Goal: Information Seeking & Learning: Understand process/instructions

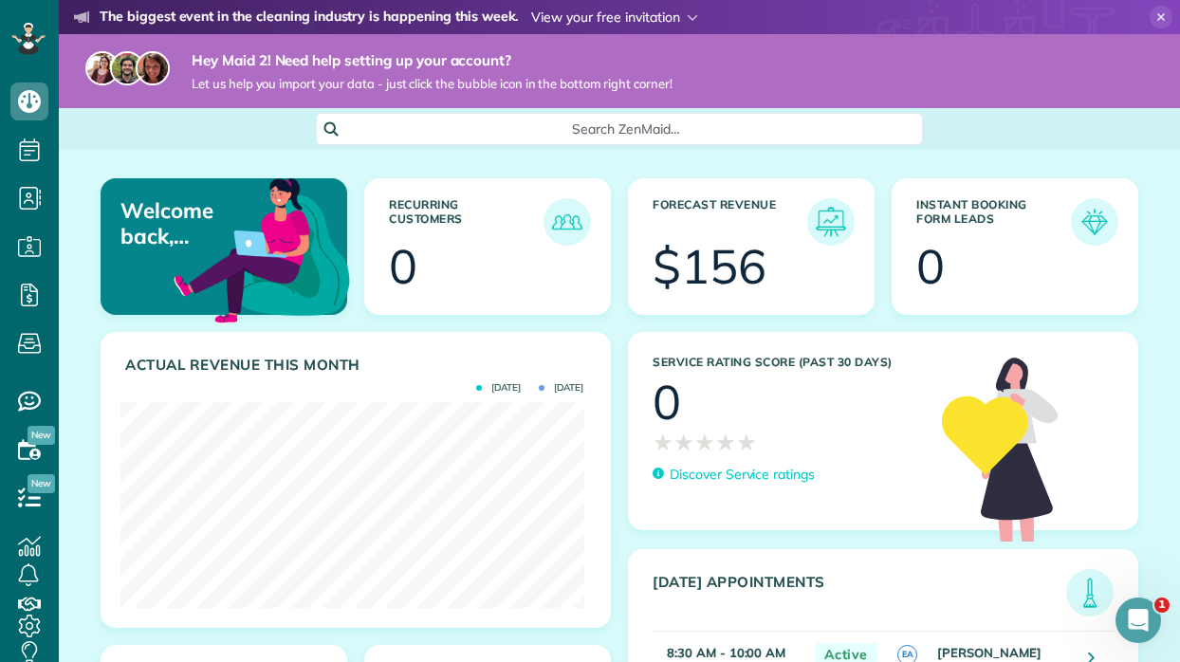
click at [591, 16] on span at bounding box center [614, 17] width 167 height 17
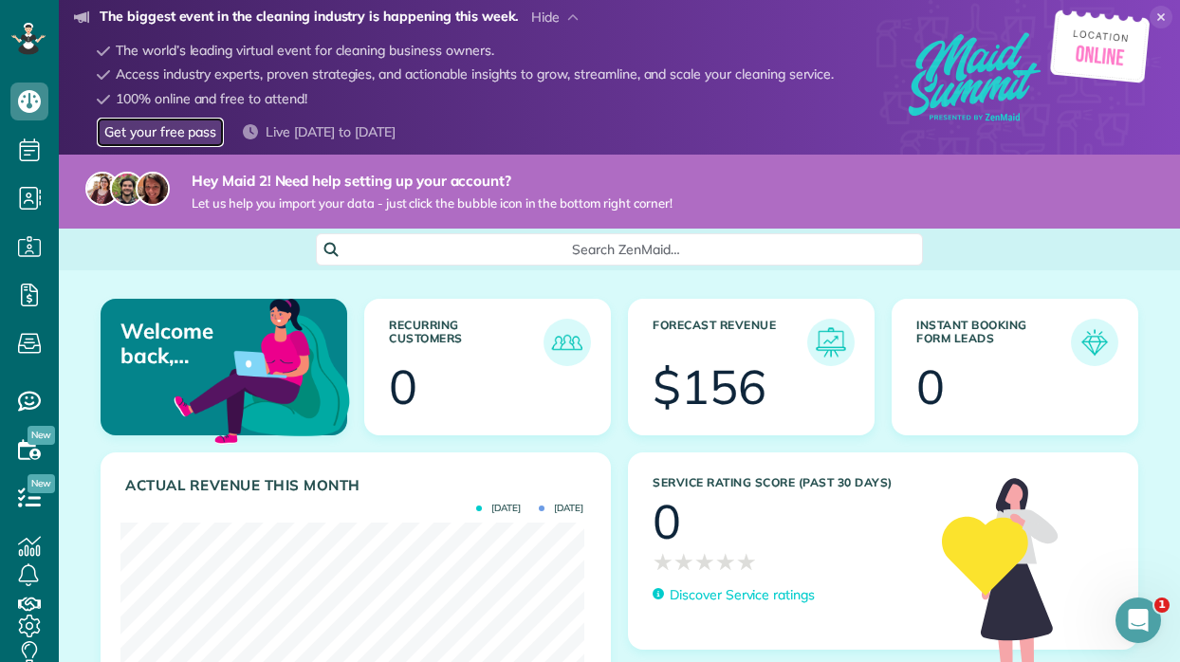
click at [175, 136] on link "Get your free pass" at bounding box center [160, 132] width 127 height 29
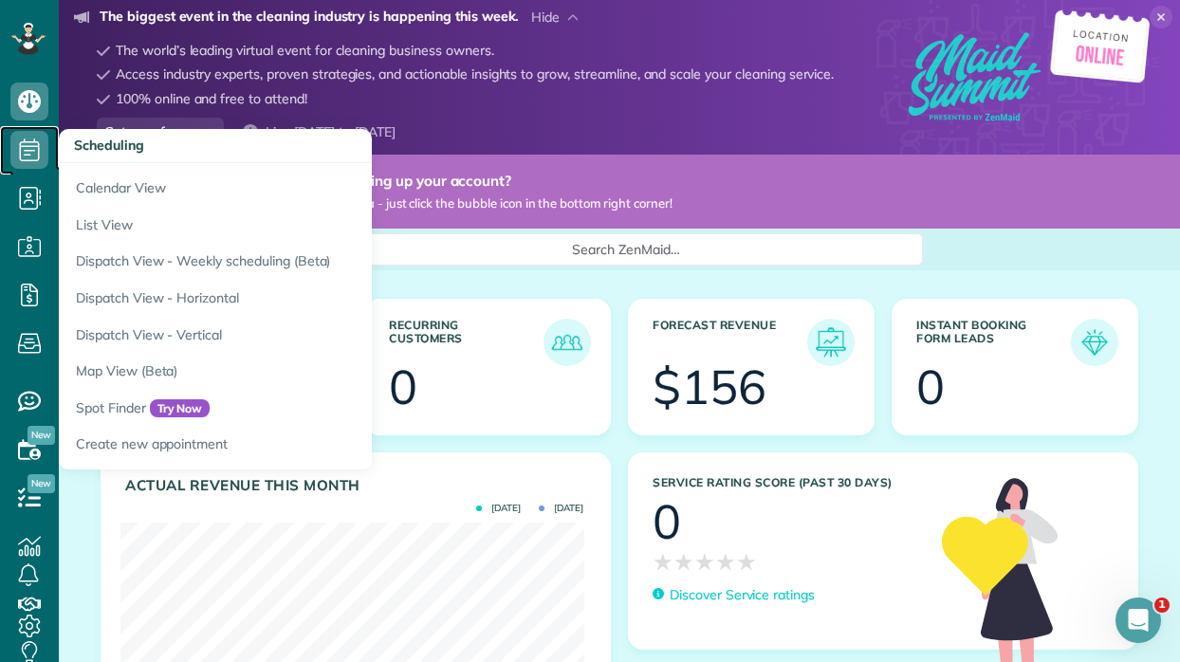
click at [38, 149] on use at bounding box center [30, 149] width 20 height 23
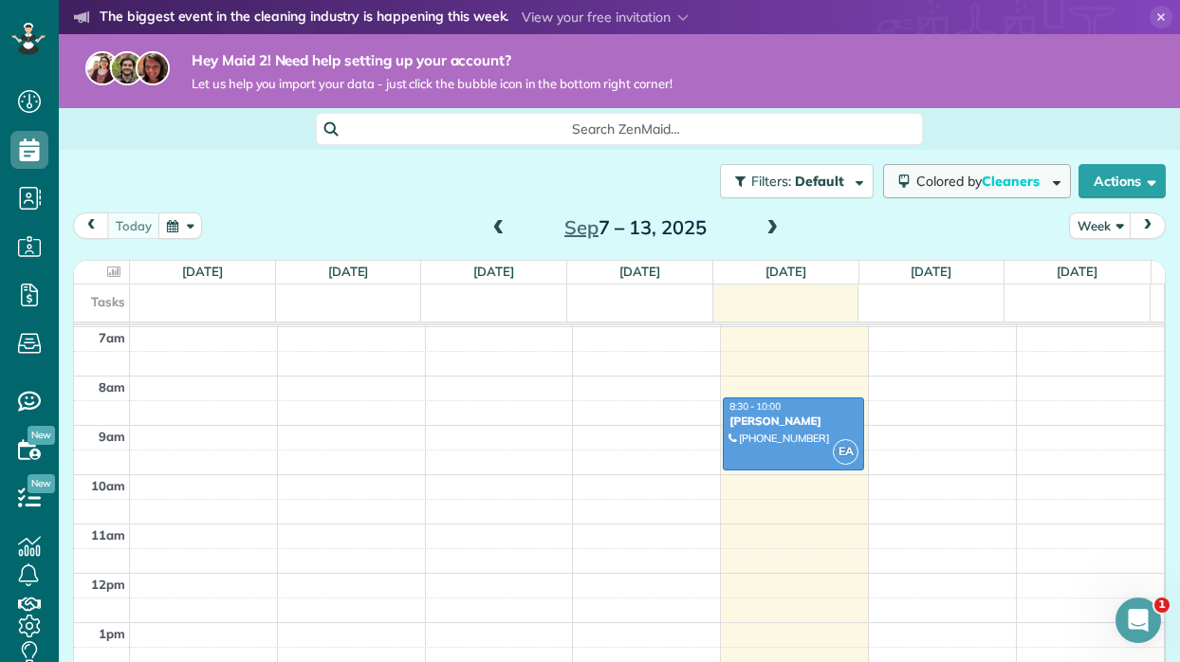
click at [1026, 185] on span "Colored by Cleaners" at bounding box center [981, 181] width 130 height 17
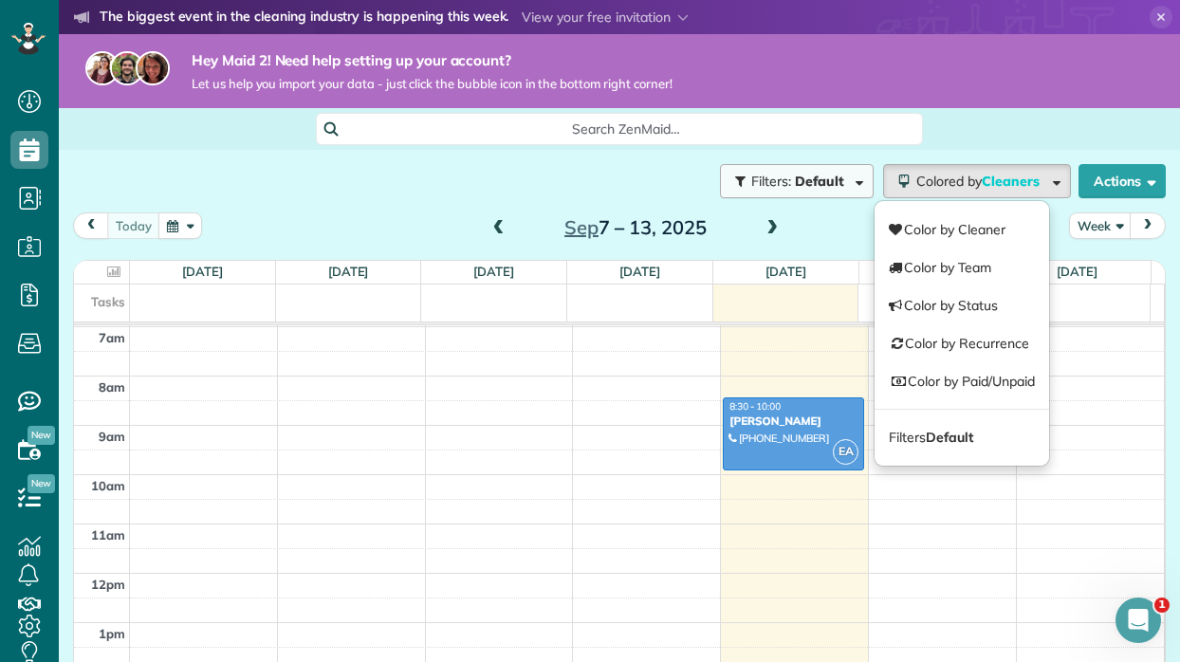
click at [827, 182] on span "Filters: Default" at bounding box center [799, 181] width 100 height 17
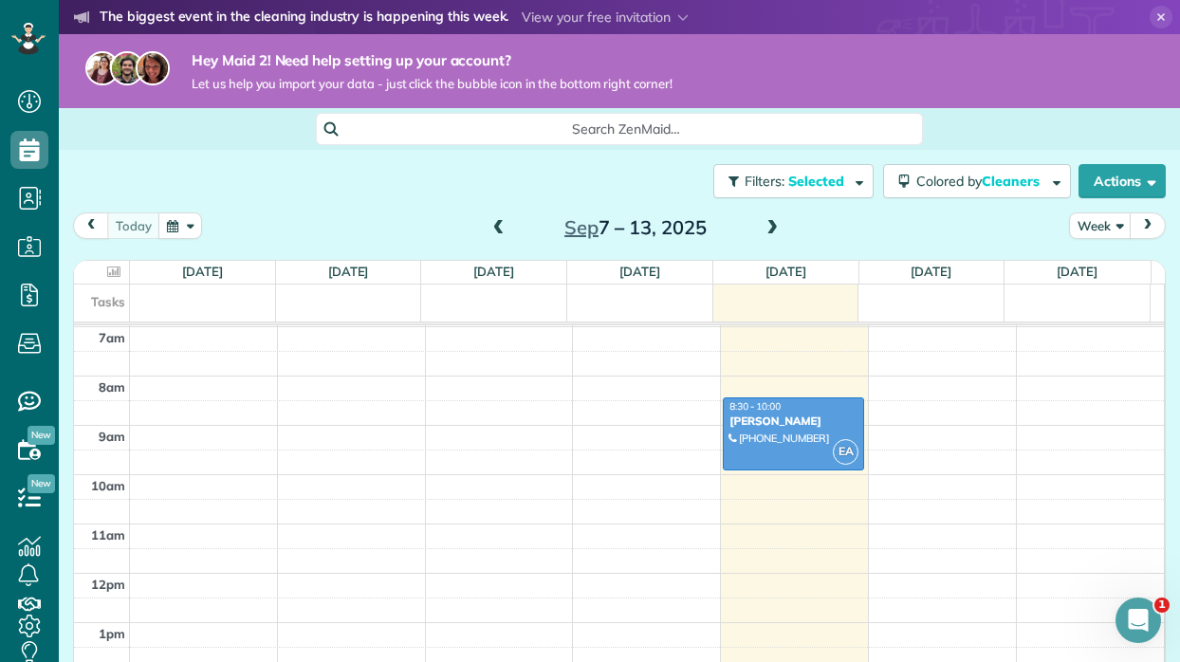
click at [548, 175] on div "Close Filters Apply Uncheck All Display Cleaners Rolando & Rosa Uriel & Norma M…" at bounding box center [590, 331] width 1180 height 662
click at [1109, 187] on button "Actions" at bounding box center [1121, 181] width 87 height 34
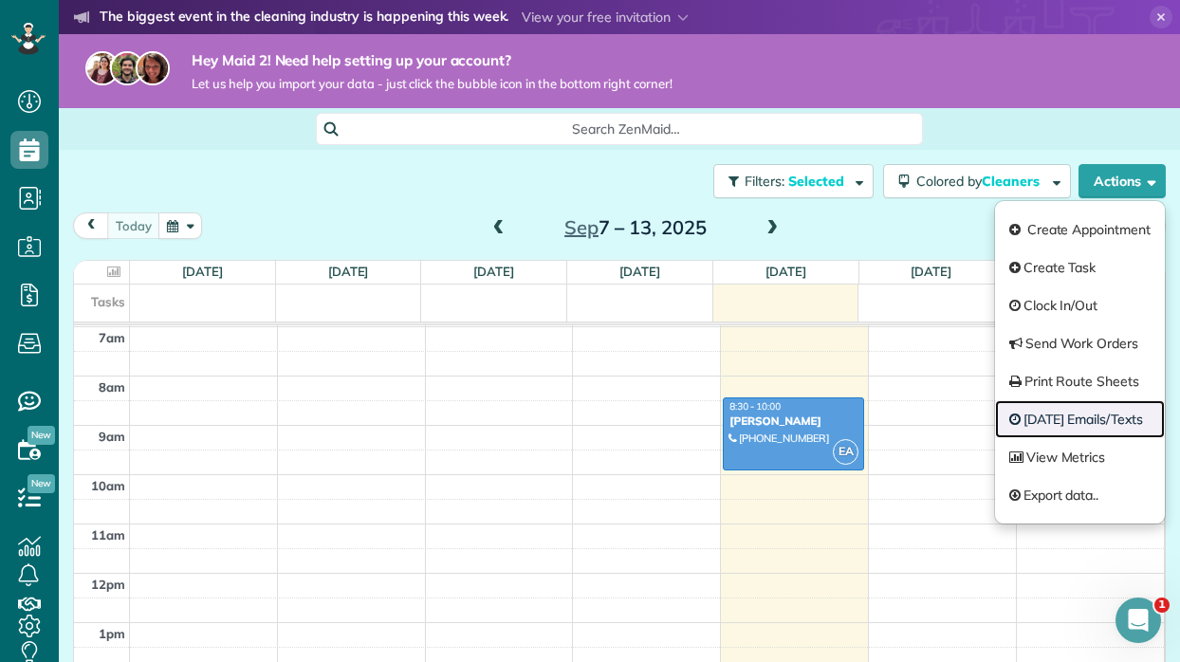
click at [1058, 421] on link "Today's Emails/Texts" at bounding box center [1080, 419] width 170 height 38
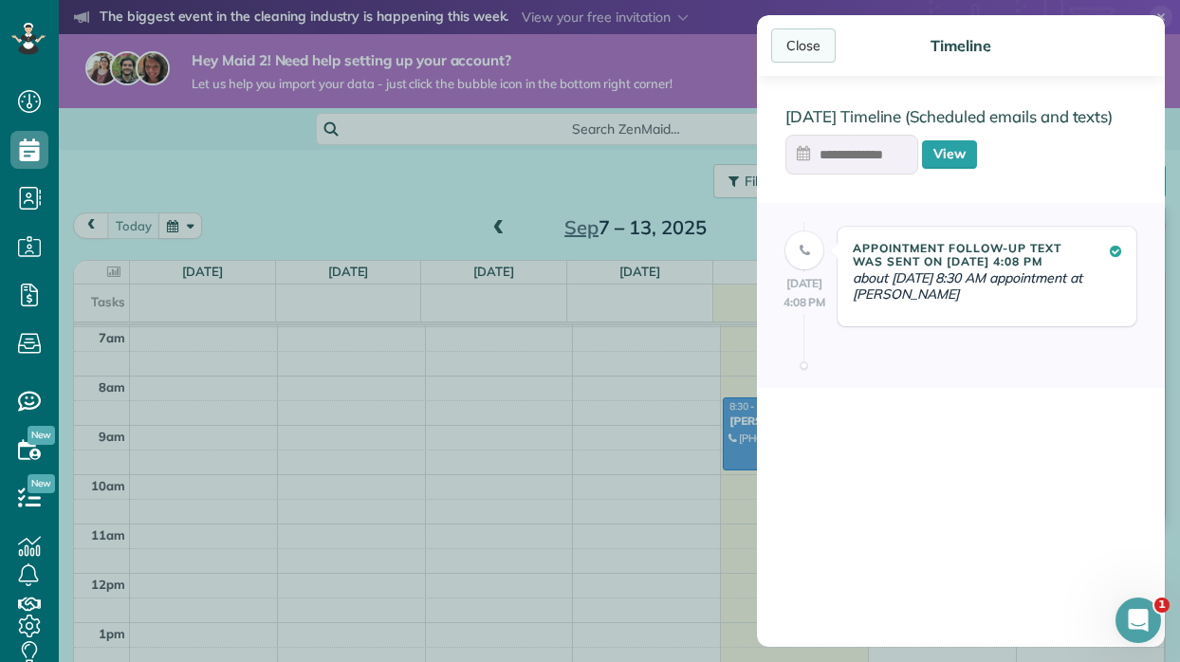
click at [807, 50] on div "Close" at bounding box center [803, 45] width 64 height 34
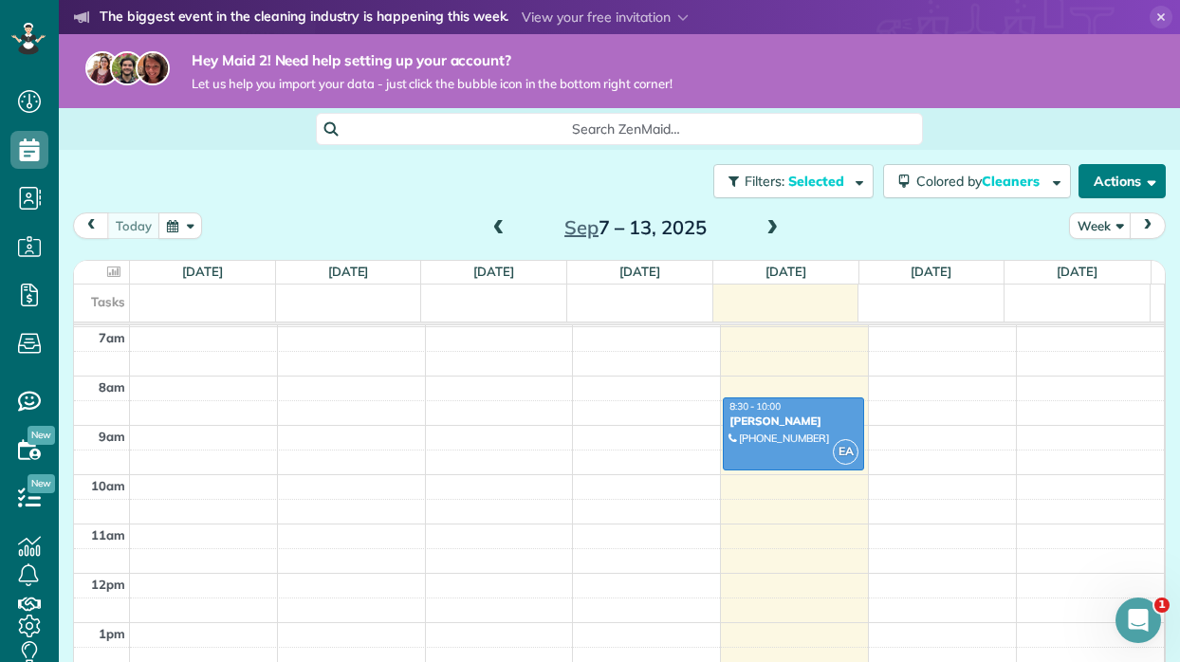
click at [1119, 179] on button "Actions" at bounding box center [1121, 181] width 87 height 34
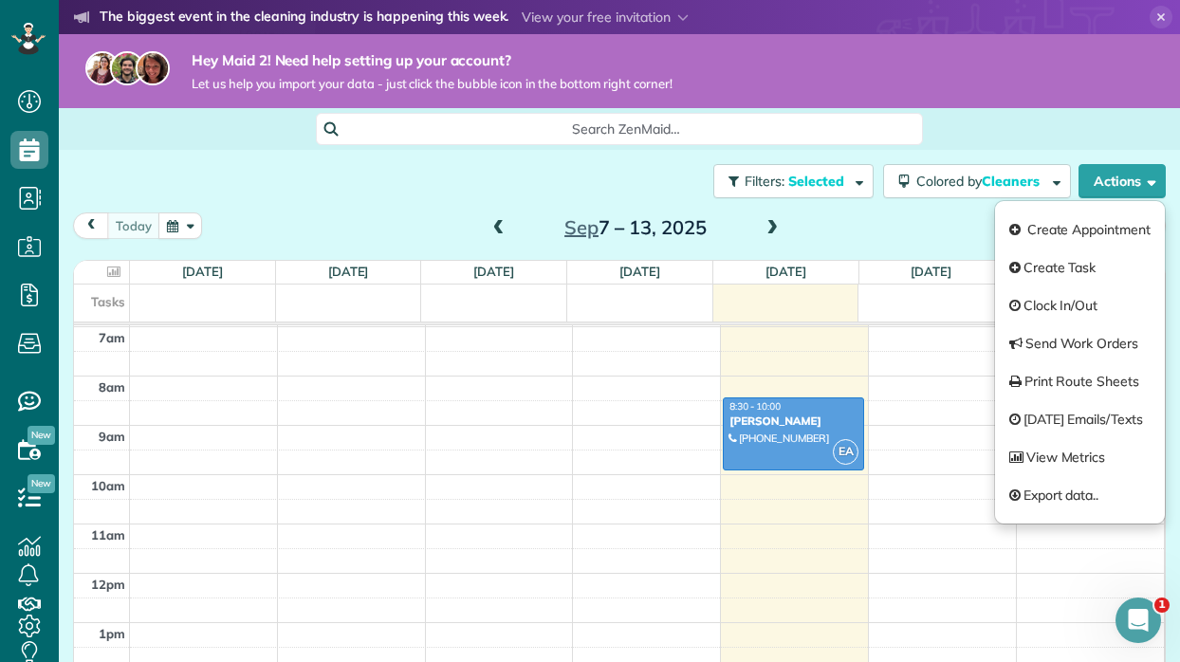
click at [1092, 138] on div "Search ZenMaid…" at bounding box center [619, 129] width 1121 height 32
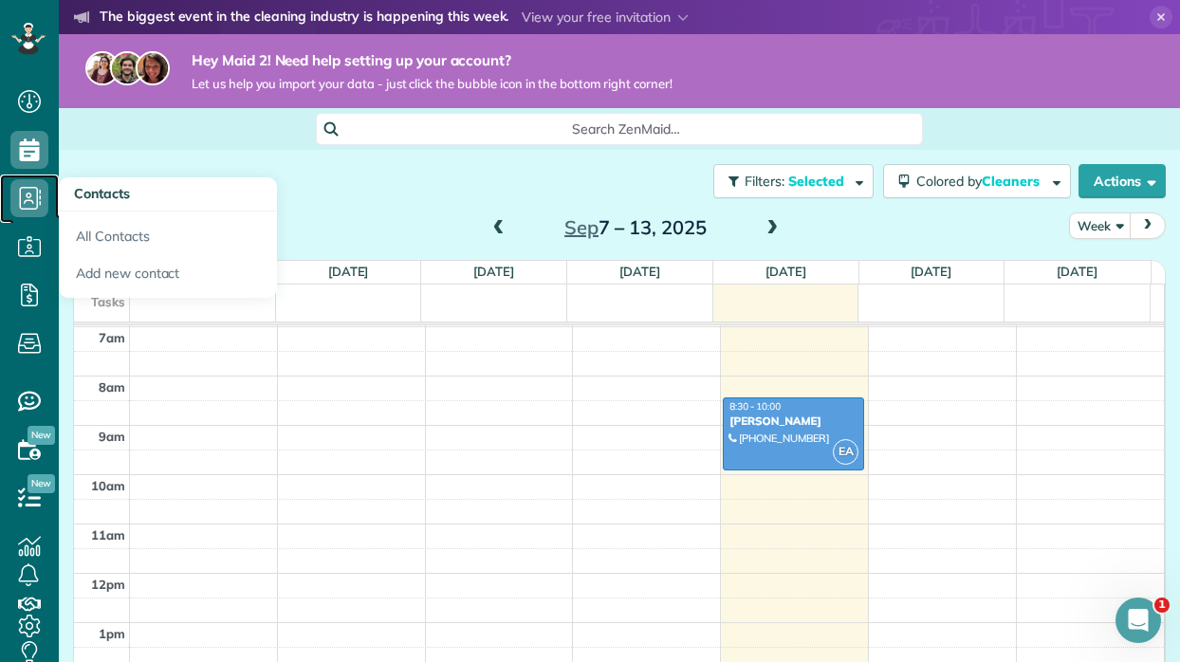
click at [33, 188] on icon at bounding box center [29, 198] width 38 height 38
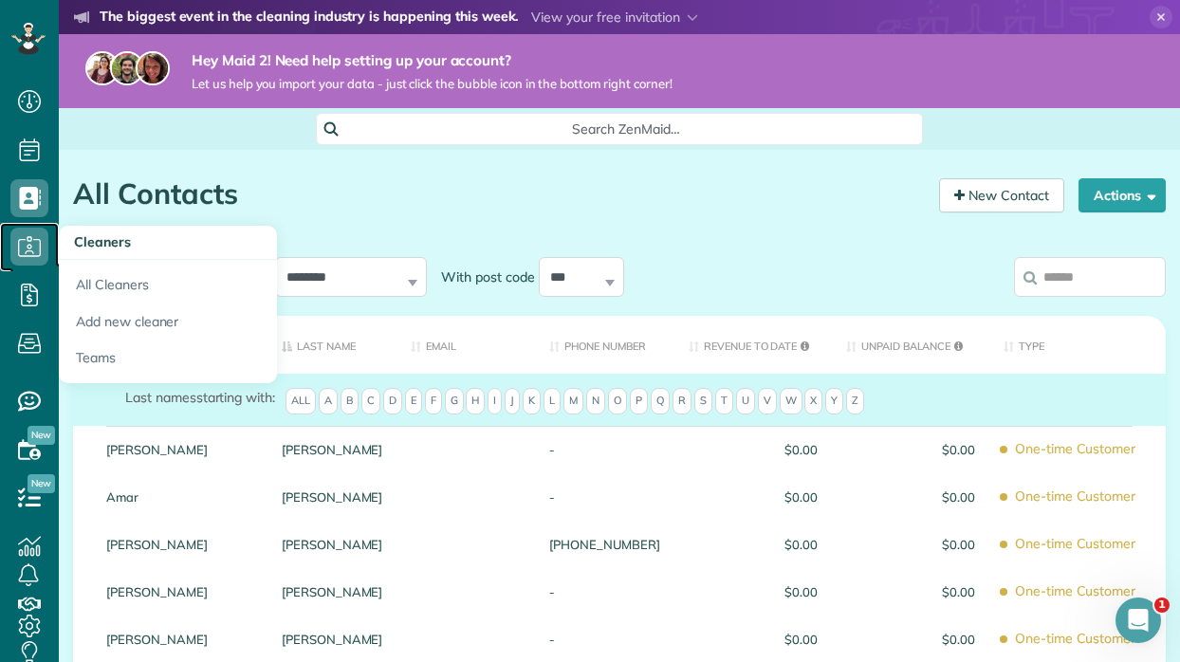
click at [29, 245] on use at bounding box center [29, 246] width 23 height 20
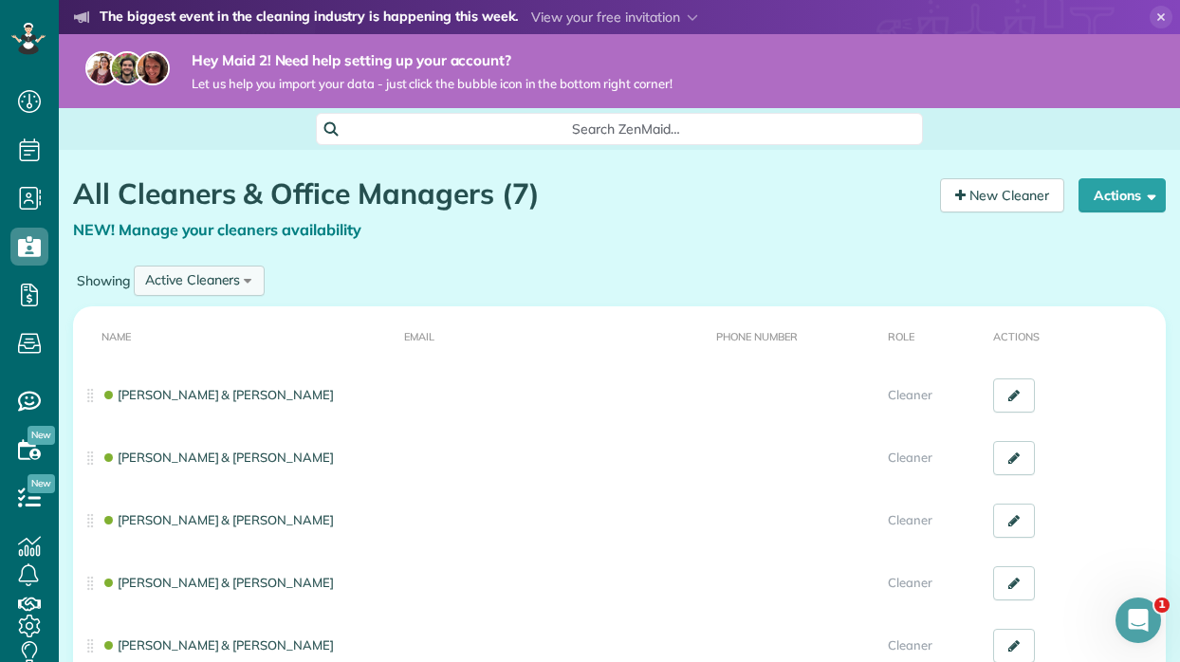
click at [244, 285] on div "Active Cleaners All Cleaners Active Cleaners Inactive Cleaners" at bounding box center [199, 281] width 131 height 30
click at [381, 264] on div "Showing Active Cleaners All Cleaners Active Cleaners Inactive Cleaners" at bounding box center [619, 281] width 1093 height 40
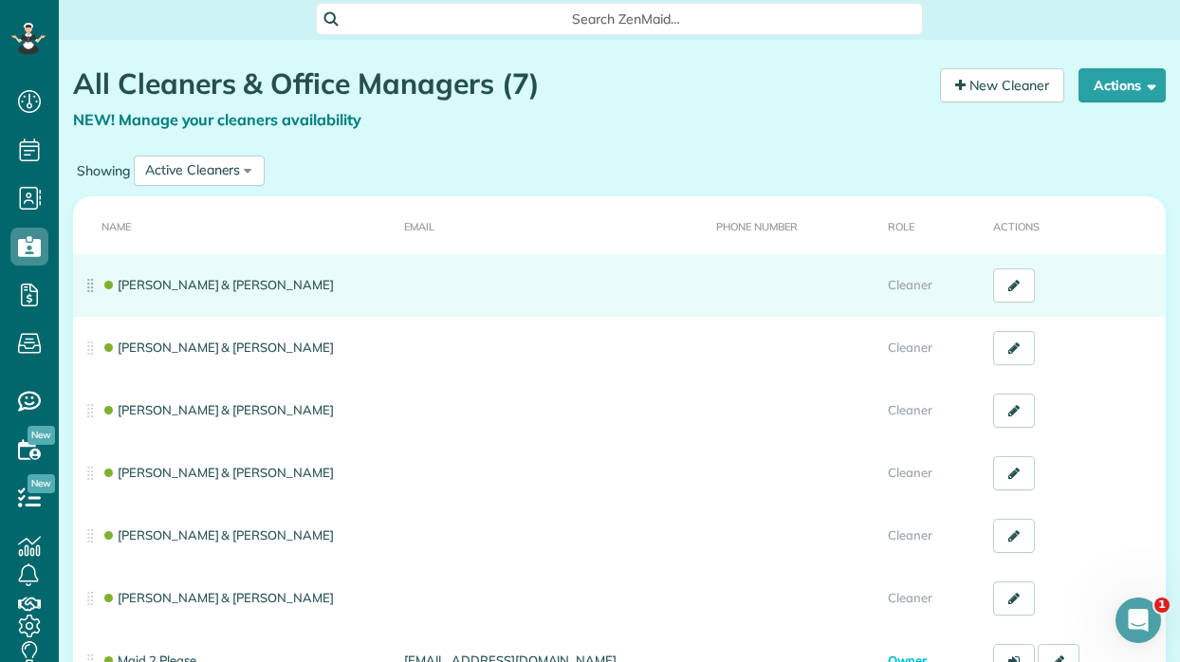
scroll to position [13, 0]
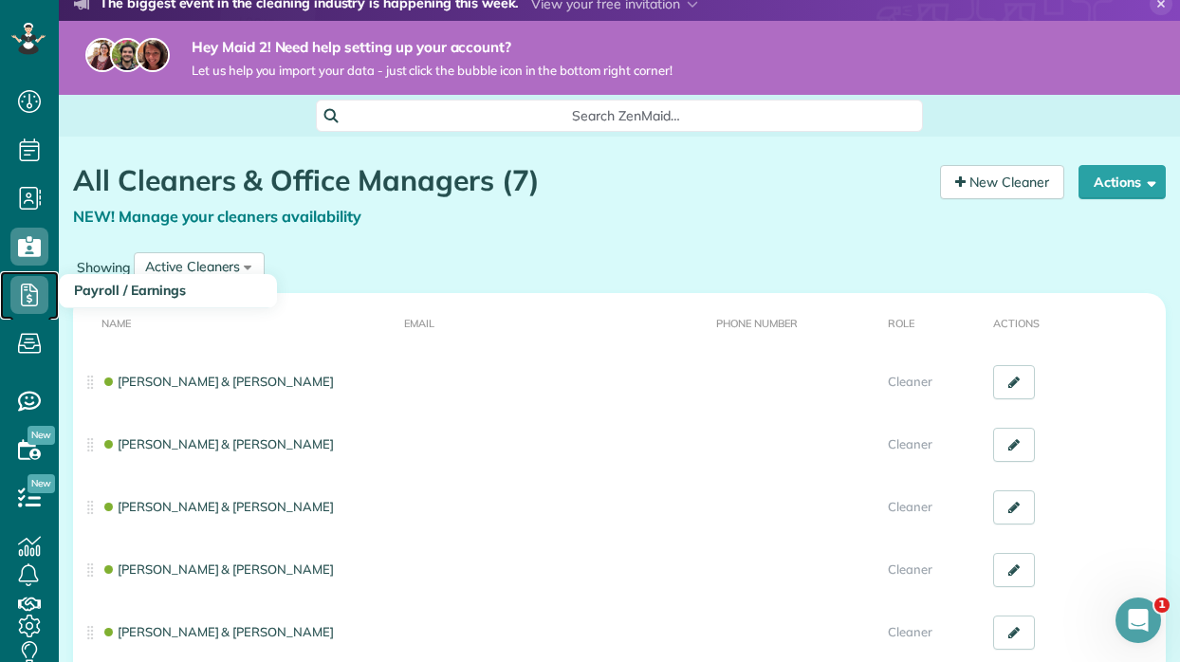
click at [18, 282] on icon at bounding box center [29, 295] width 38 height 38
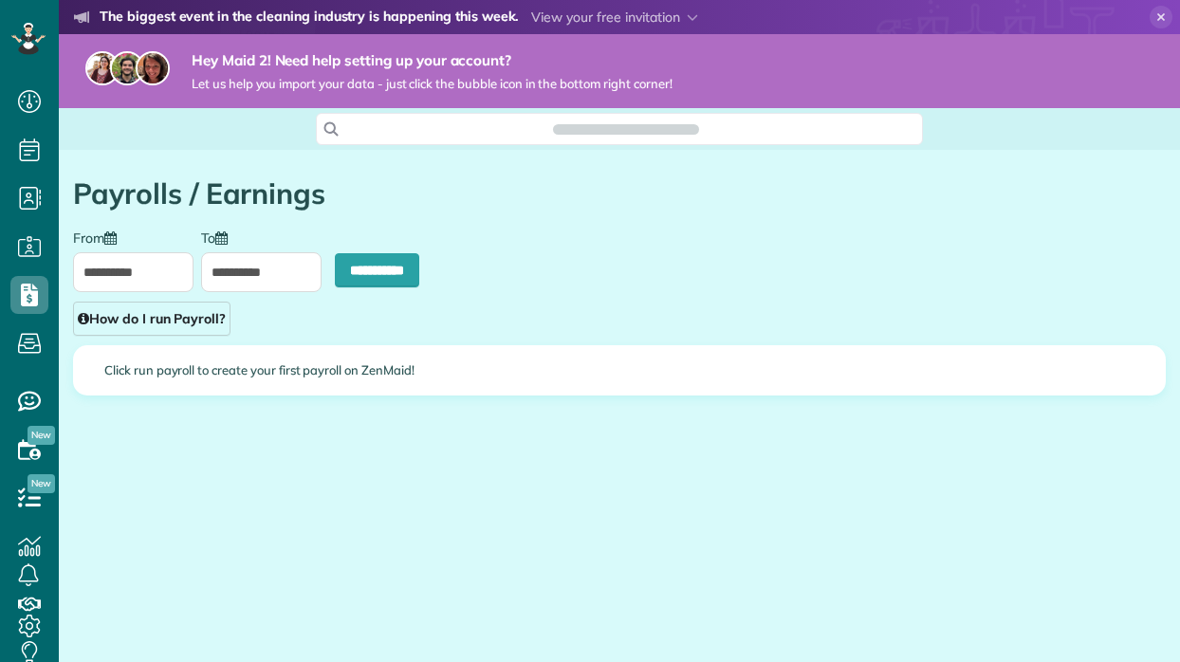
scroll to position [9, 9]
type input "**********"
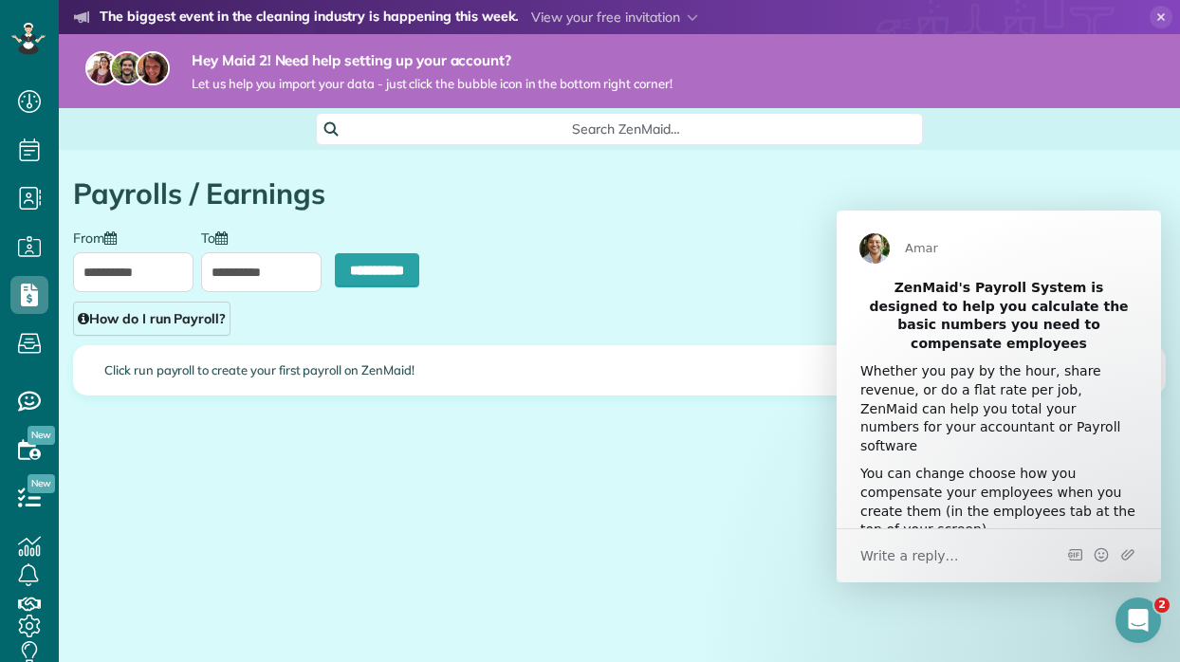
scroll to position [0, 0]
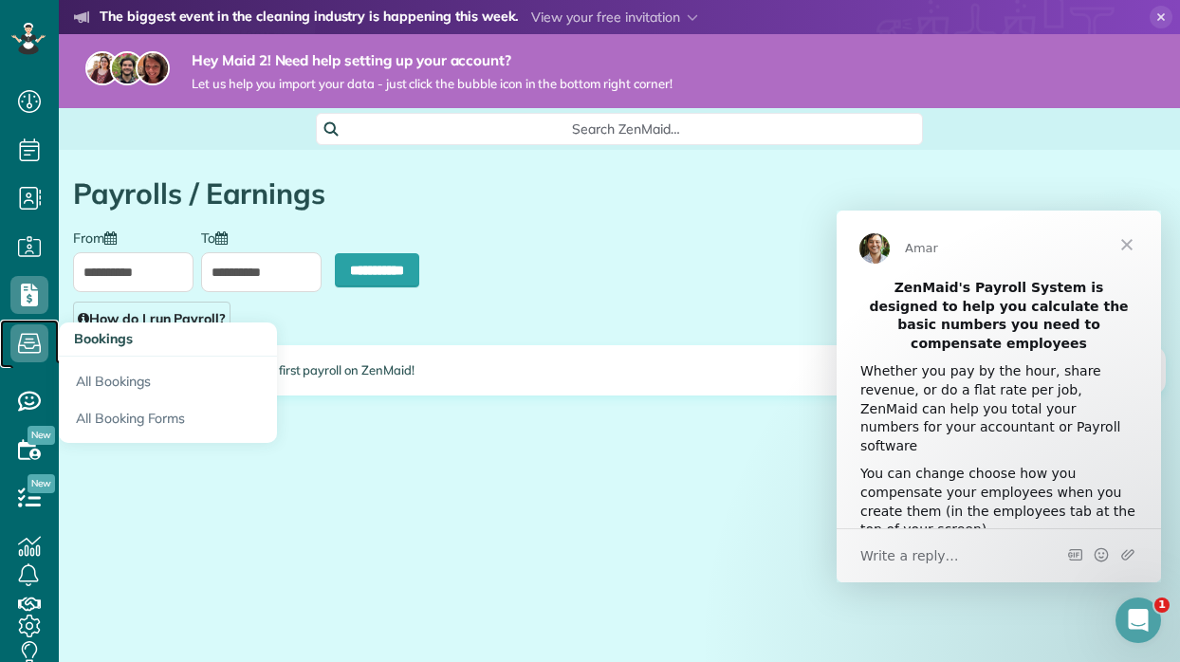
click at [37, 343] on icon at bounding box center [29, 343] width 38 height 38
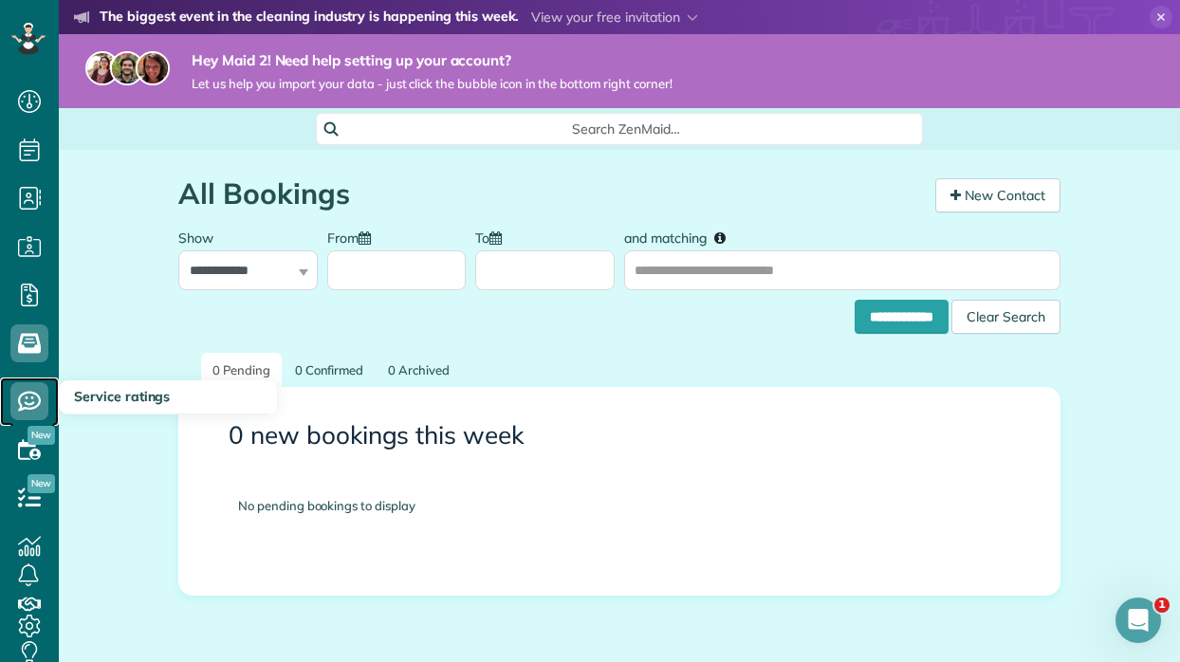
click at [32, 391] on icon at bounding box center [29, 401] width 38 height 38
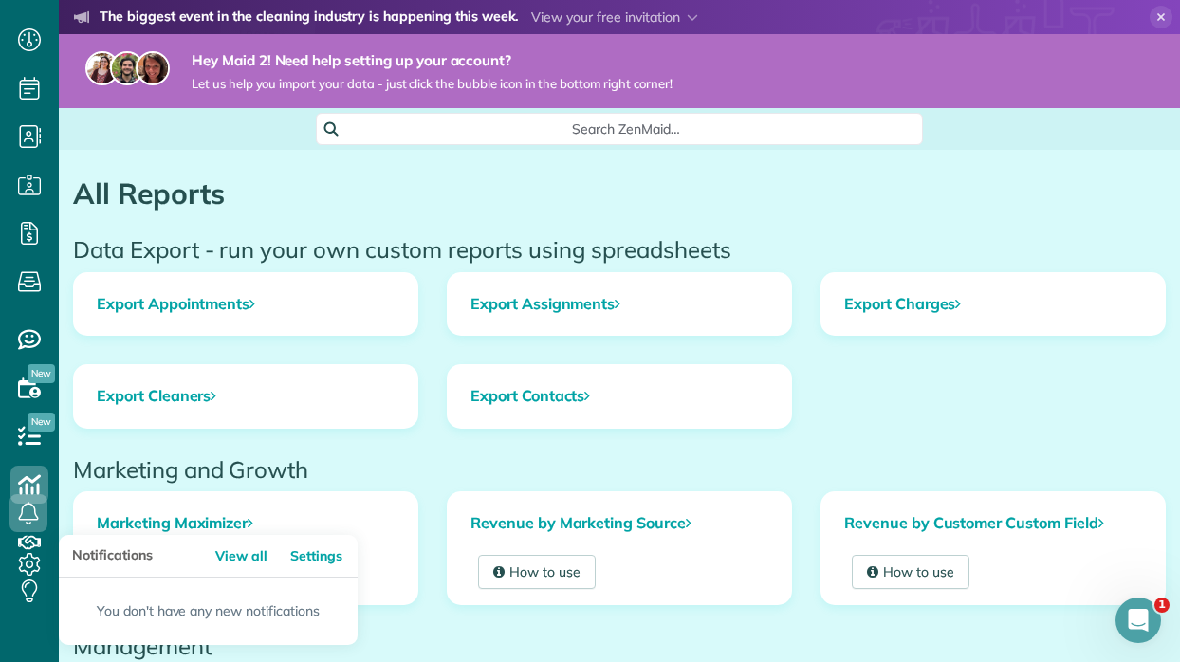
scroll to position [72, 0]
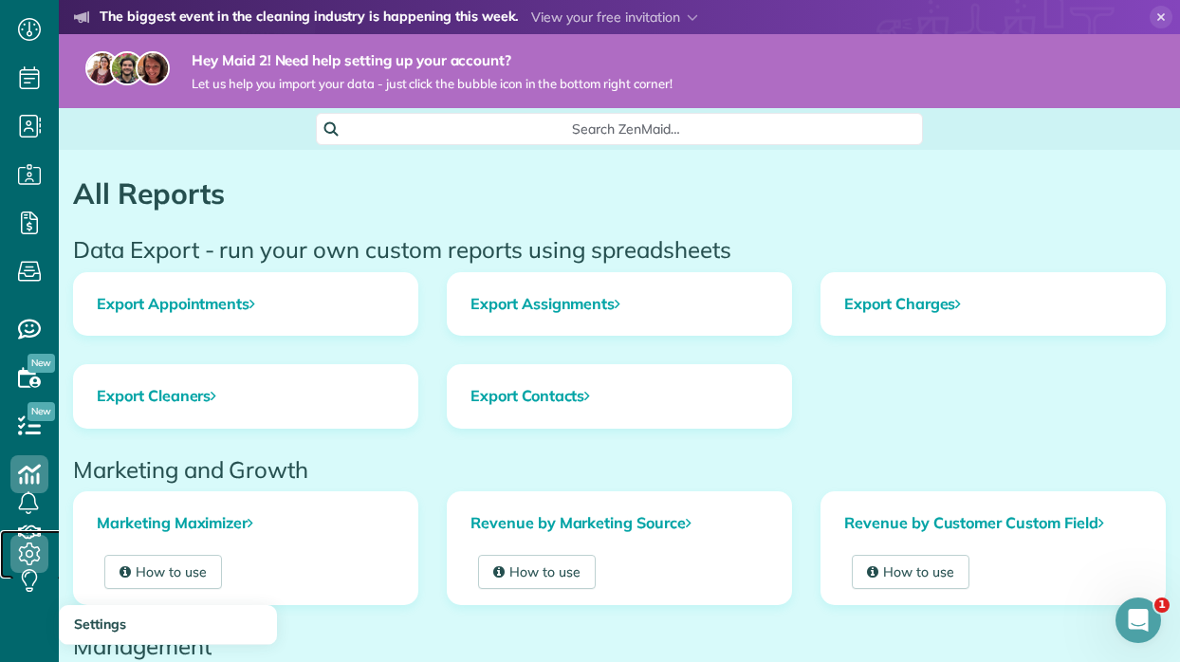
click at [30, 534] on link "Settings" at bounding box center [35, 554] width 71 height 48
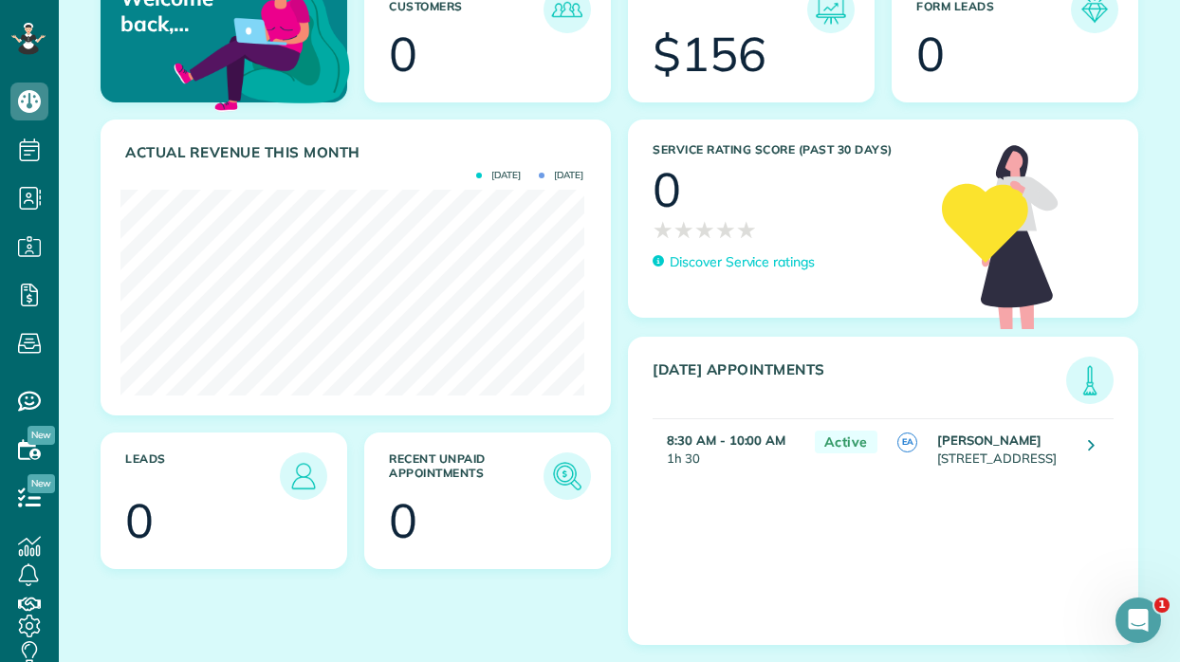
scroll to position [230, 0]
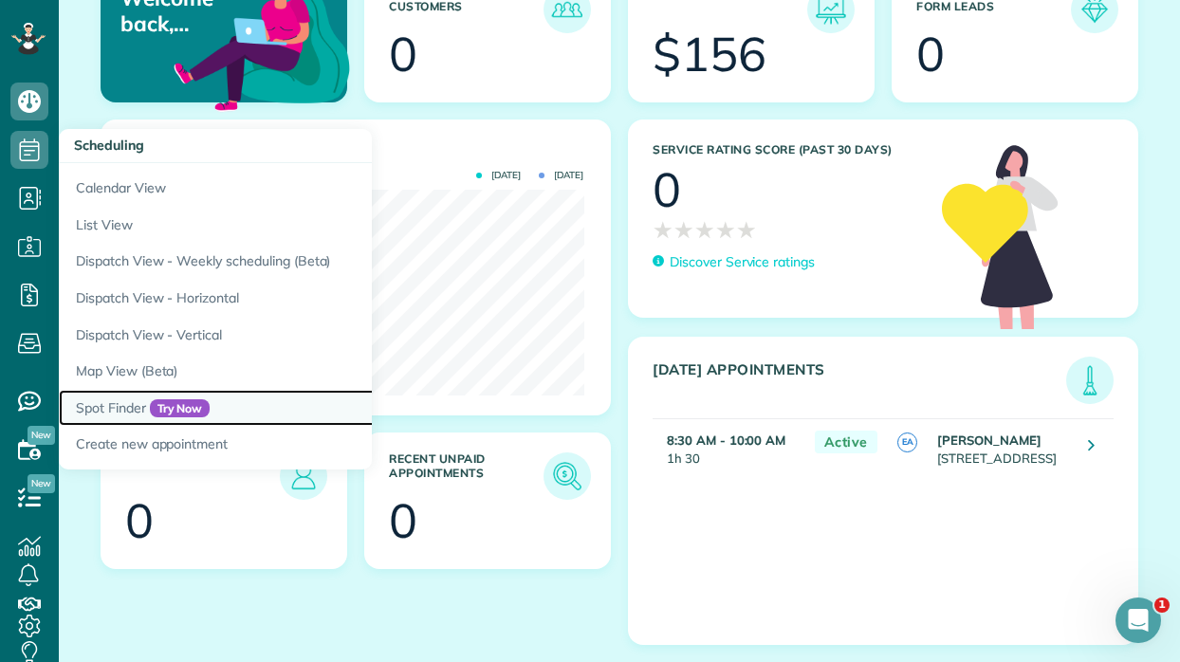
click at [106, 403] on link "Spot Finder Try Now" at bounding box center [296, 408] width 474 height 37
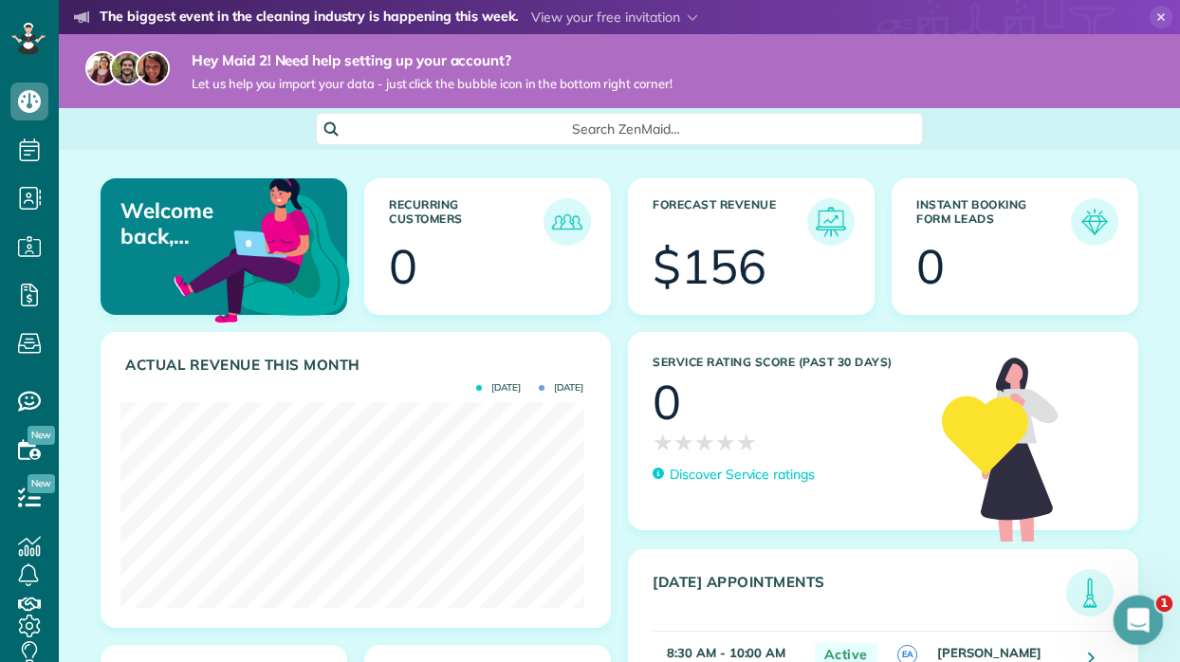
click at [1150, 624] on div "Open Intercom Messenger" at bounding box center [1135, 617] width 63 height 63
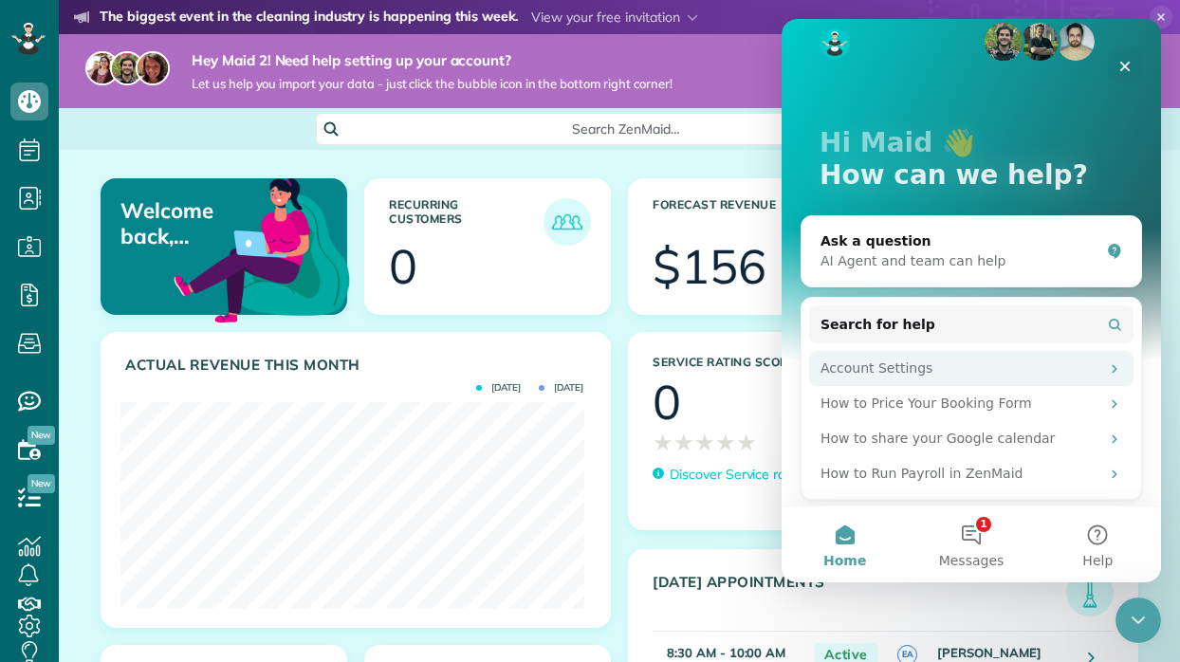
scroll to position [28, 0]
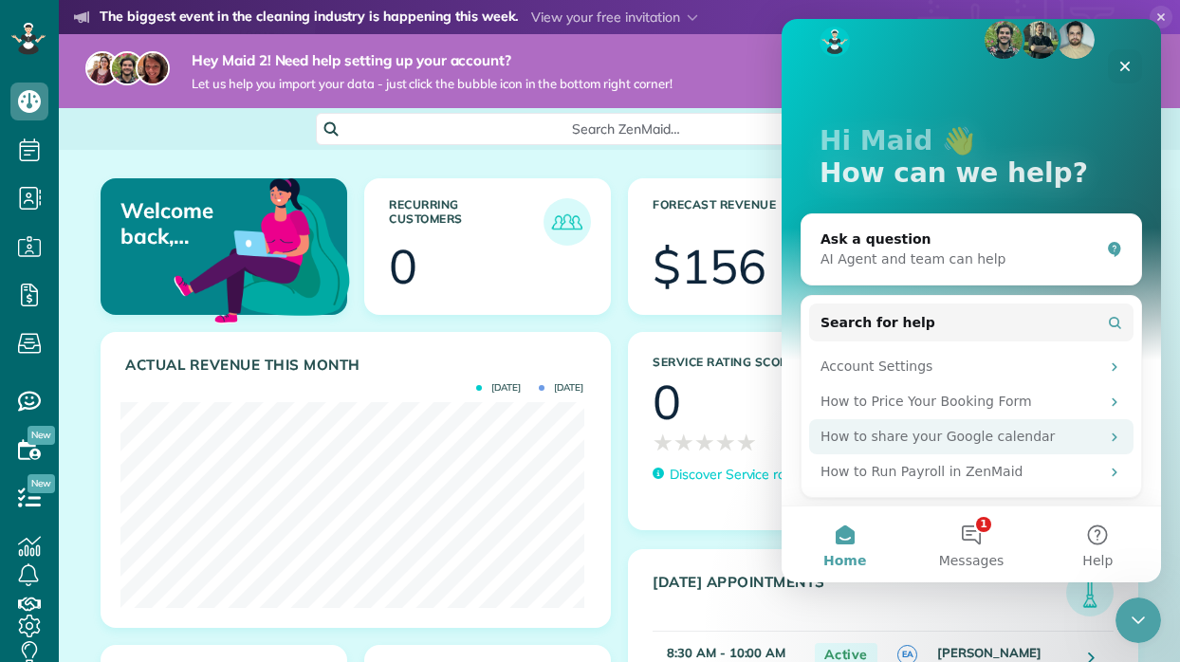
click at [956, 434] on div "How to share your Google calendar" at bounding box center [959, 437] width 279 height 20
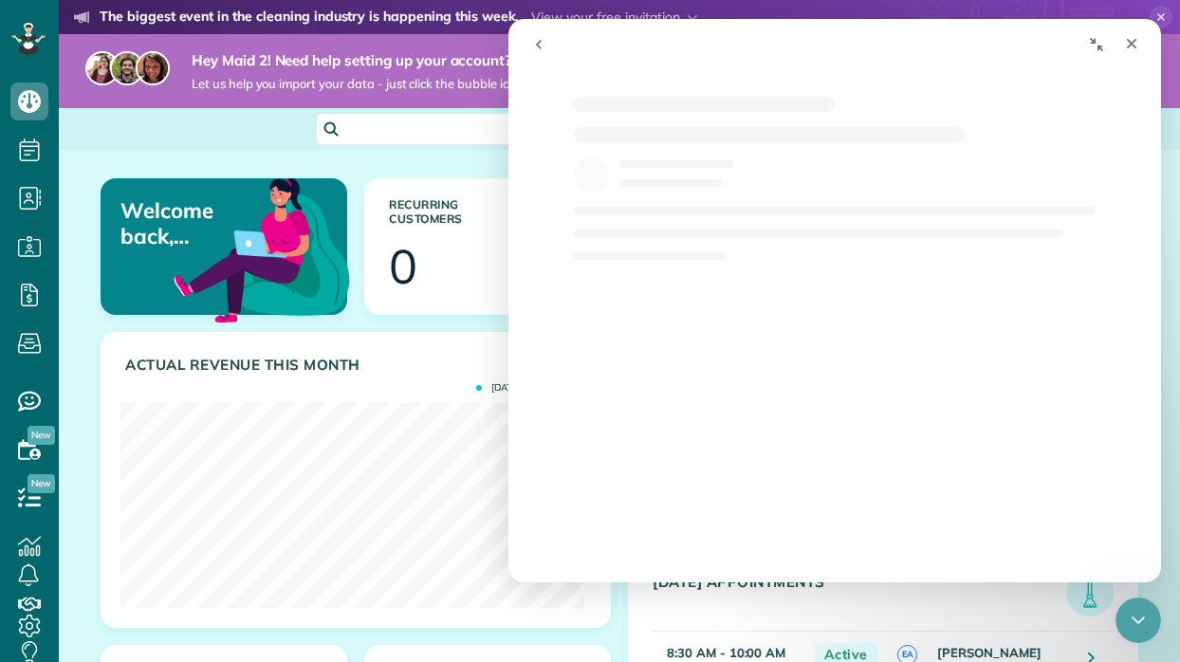
scroll to position [0, 0]
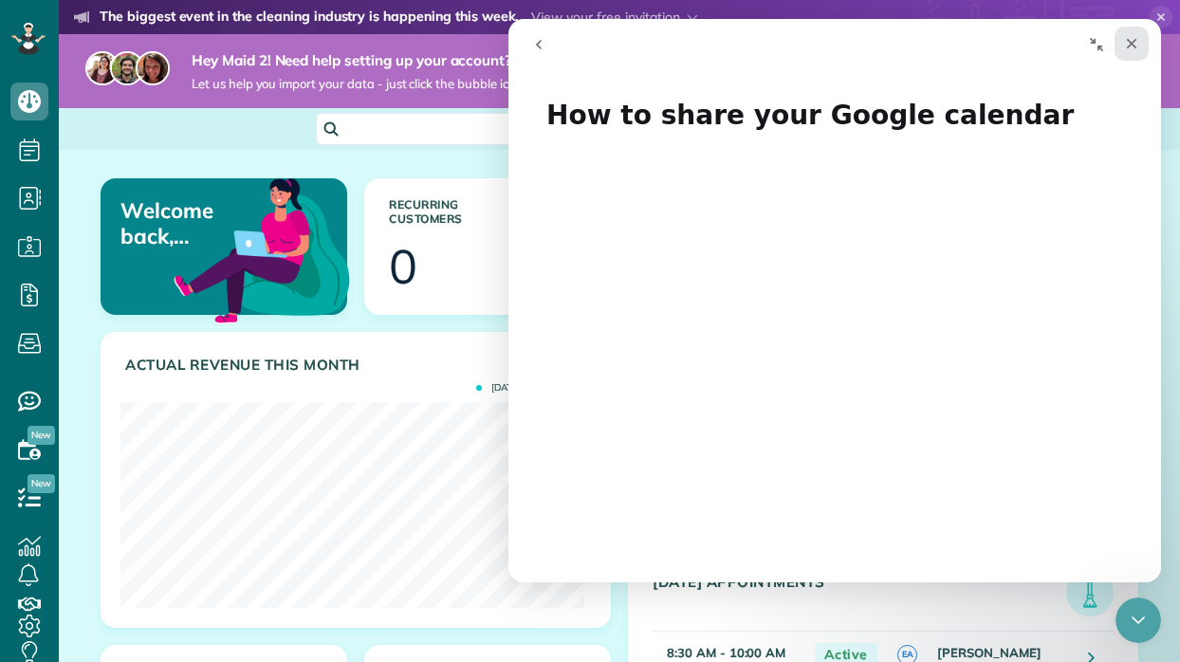
click at [1141, 44] on div "Close" at bounding box center [1131, 44] width 34 height 34
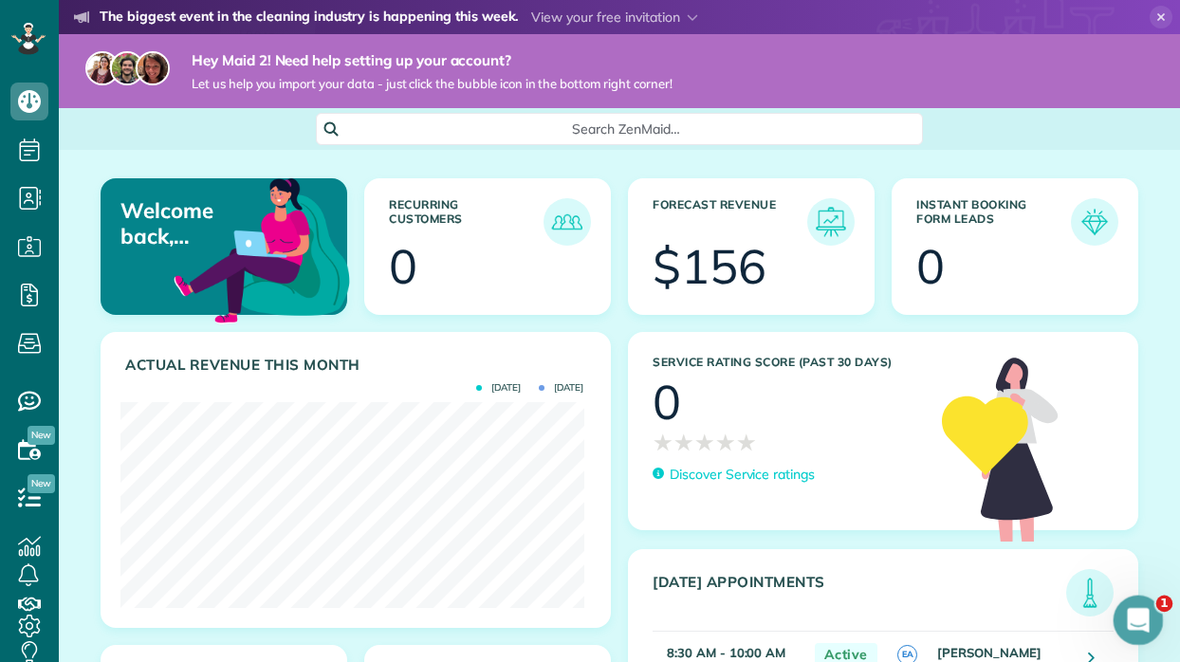
click at [1126, 620] on icon "Open Intercom Messenger" at bounding box center [1135, 617] width 31 height 31
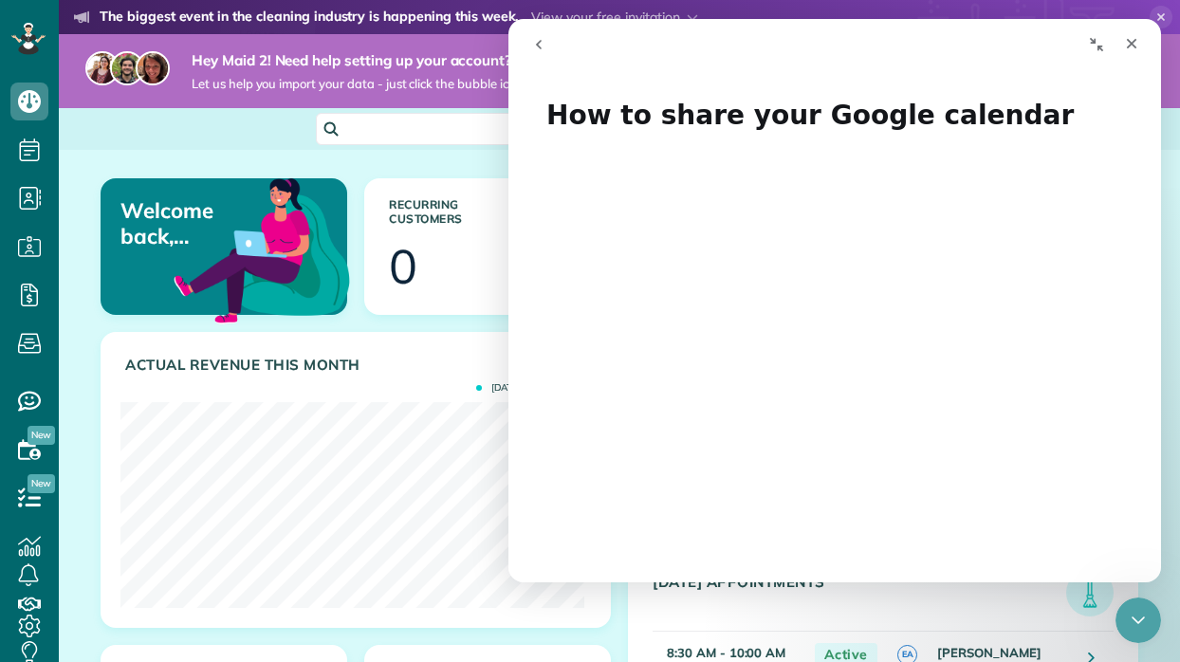
click at [546, 42] on button "go back" at bounding box center [539, 45] width 36 height 36
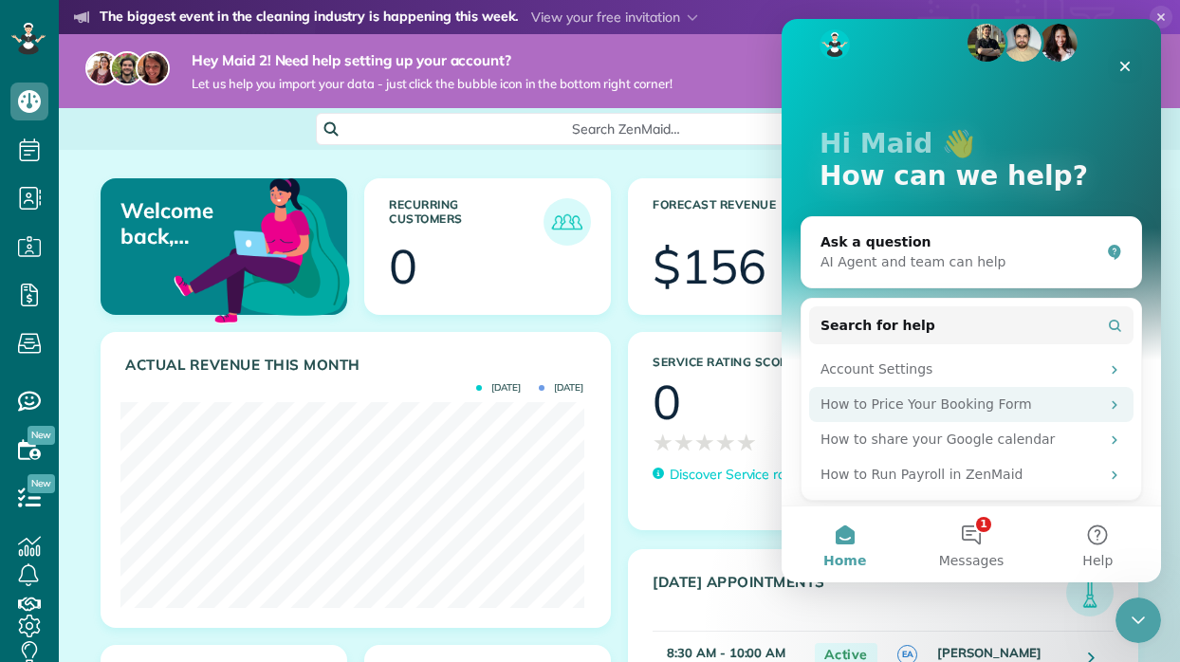
scroll to position [28, 0]
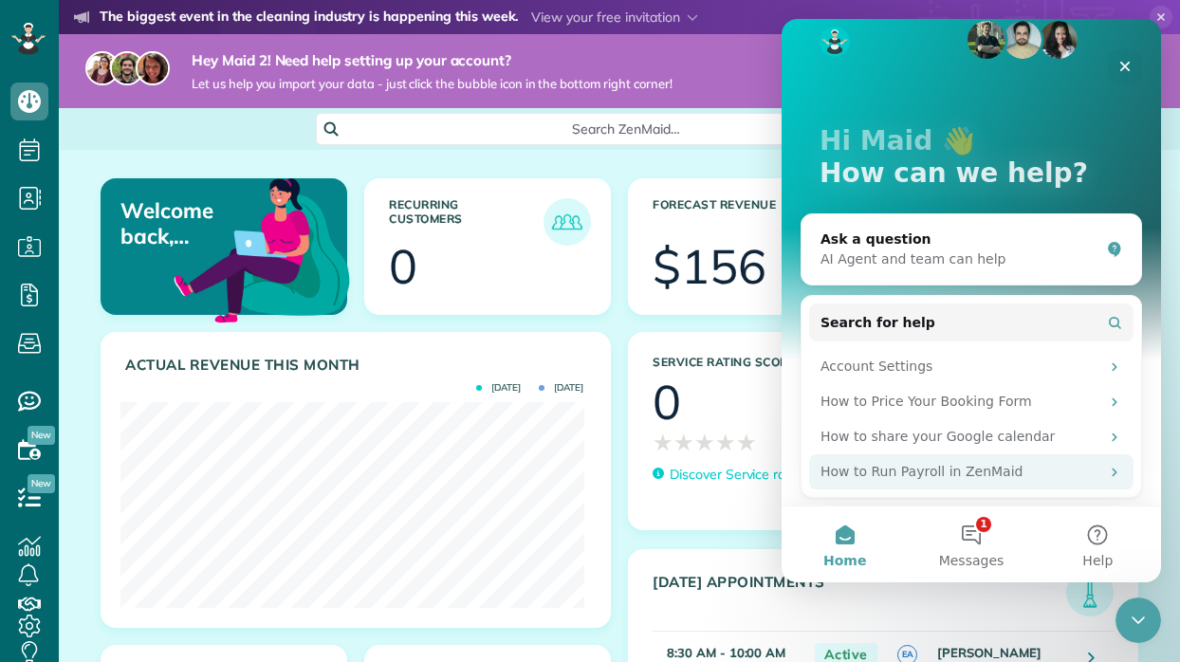
click at [943, 473] on div "How to Run Payroll in ZenMaid" at bounding box center [959, 472] width 279 height 20
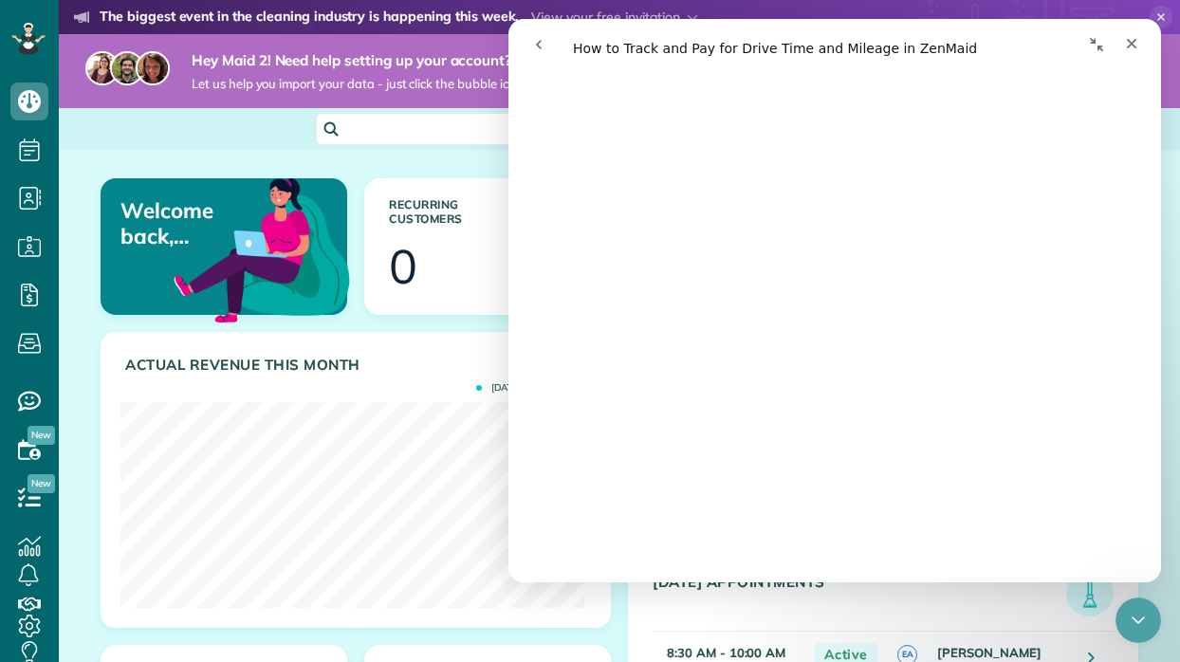
scroll to position [1232, 0]
click at [1134, 46] on icon "Close" at bounding box center [1132, 44] width 10 height 10
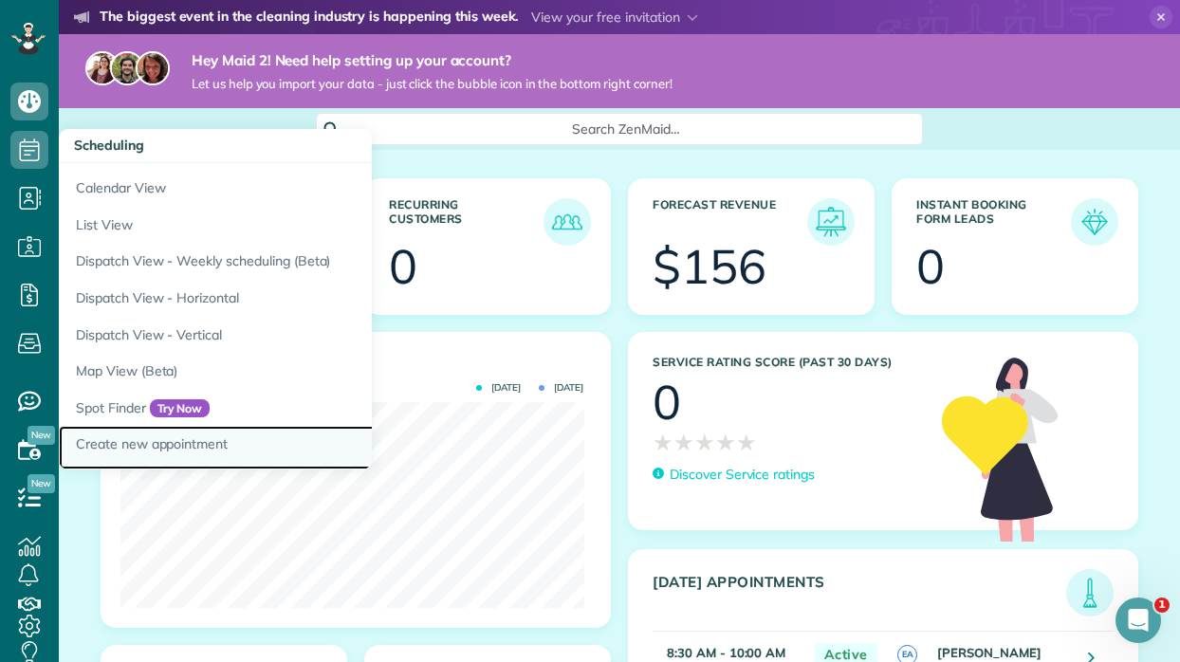
click at [124, 444] on link "Create new appointment" at bounding box center [296, 448] width 474 height 44
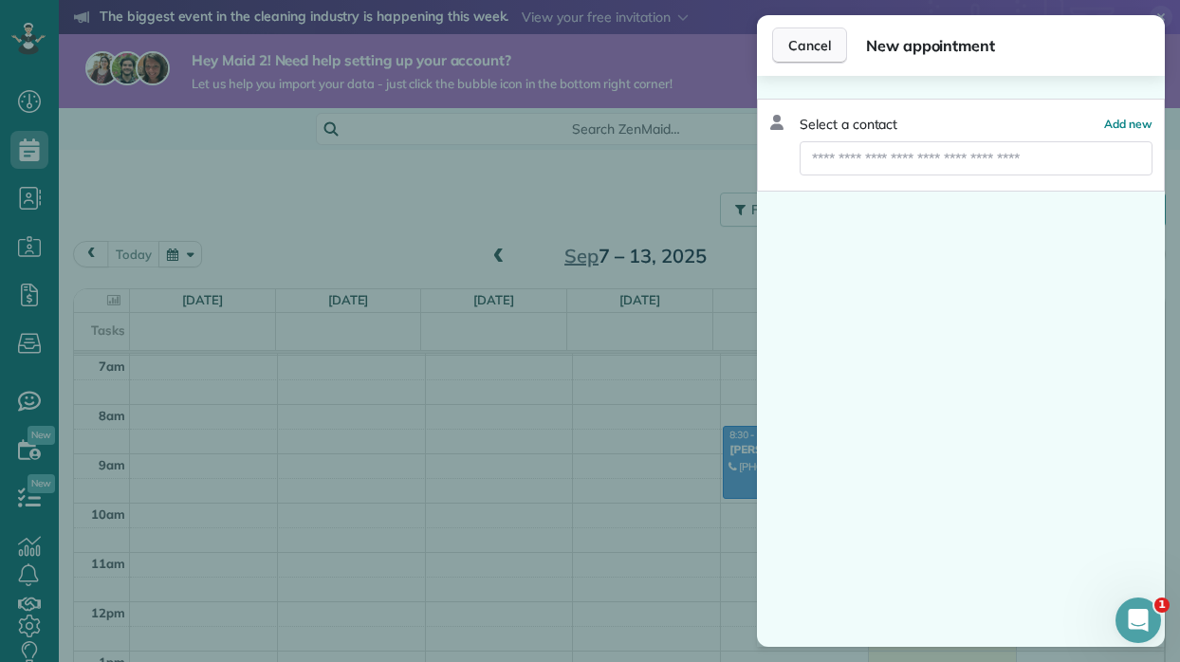
click at [804, 44] on span "Cancel" at bounding box center [809, 45] width 43 height 19
